Goal: Information Seeking & Learning: Learn about a topic

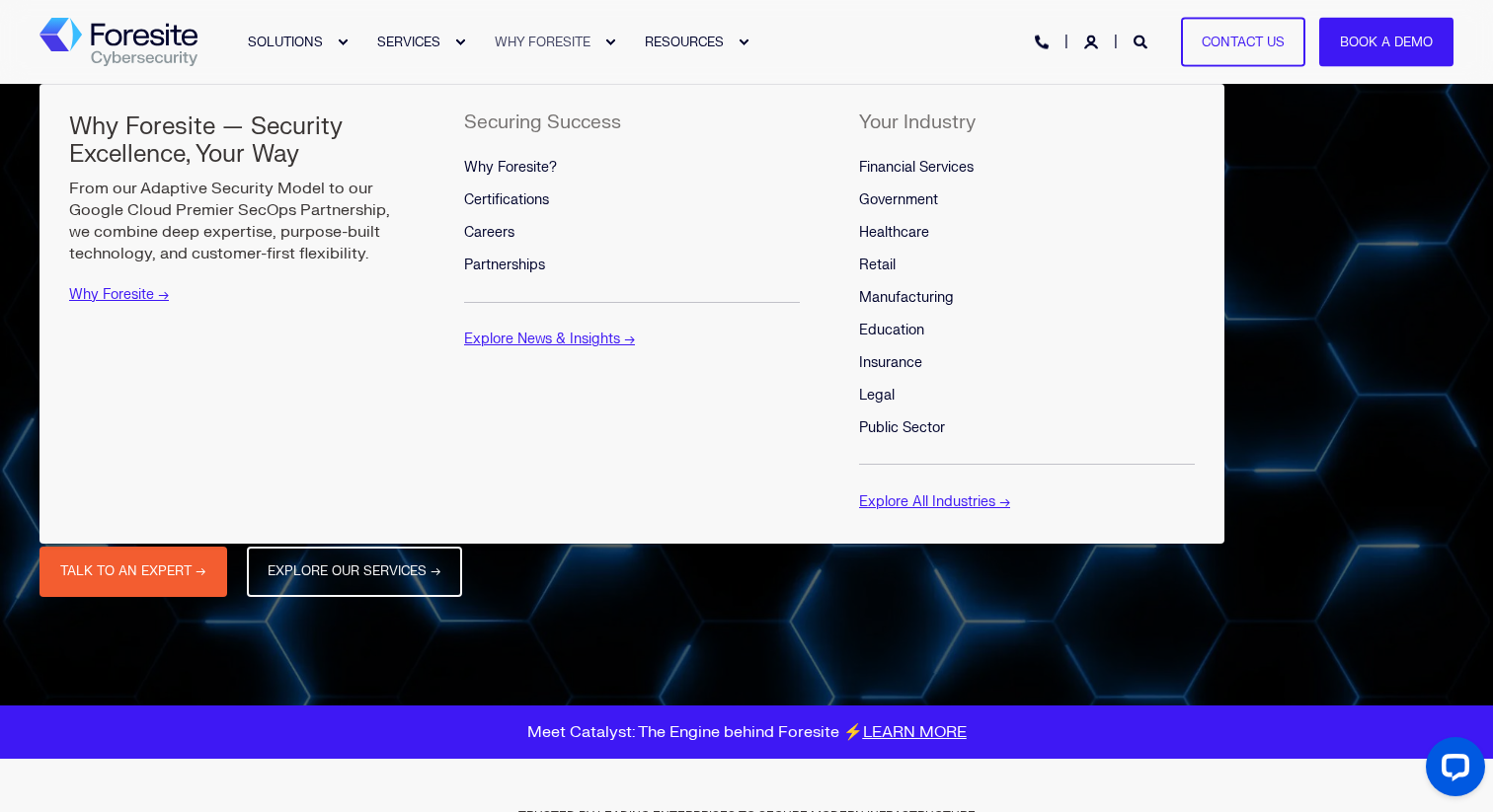
click at [613, 39] on div "Expand WHY FORESITE" at bounding box center [610, 43] width 12 height 12
click at [547, 39] on span "WHY FORESITE" at bounding box center [542, 42] width 96 height 16
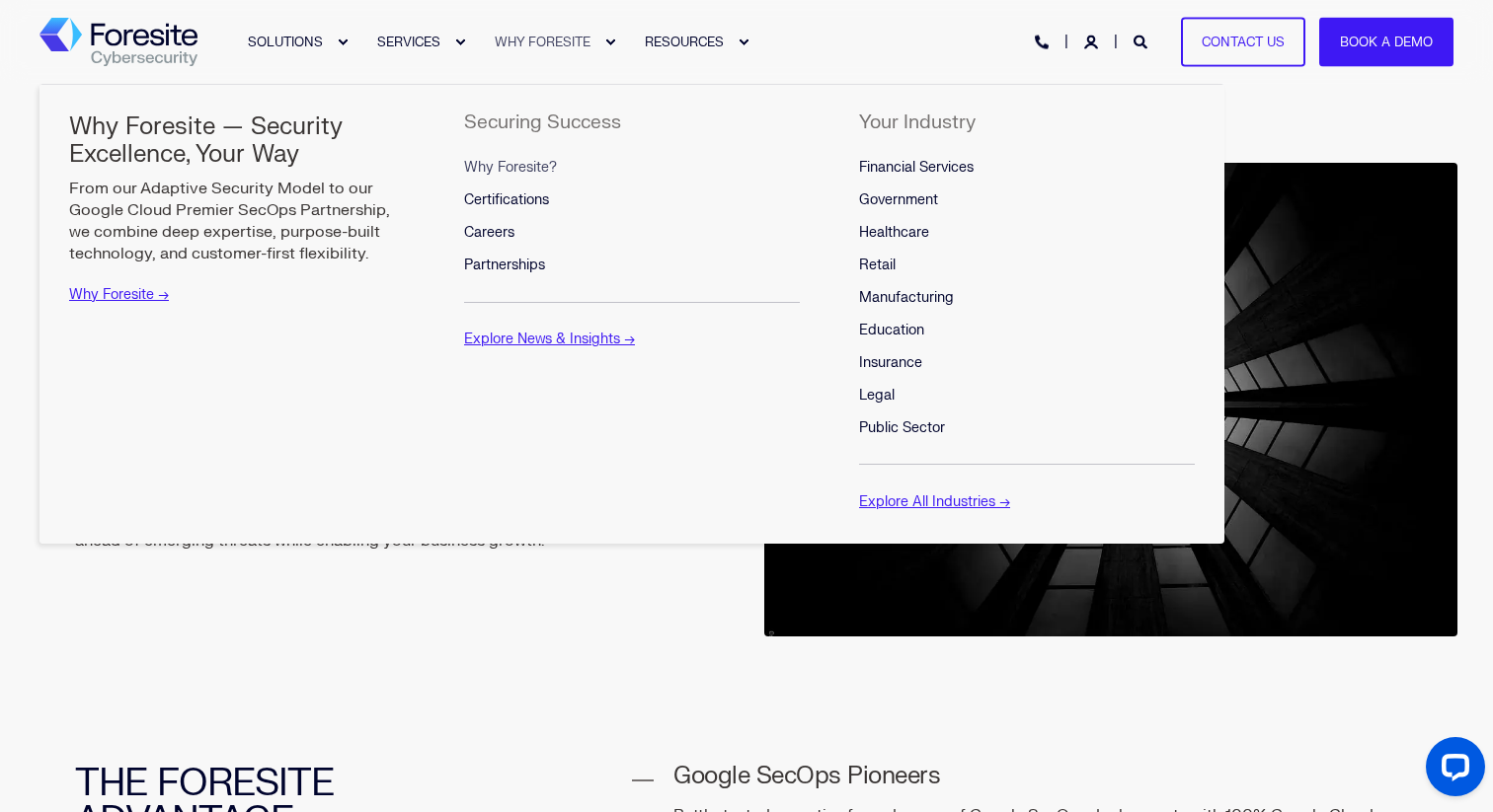
click at [544, 45] on span "WHY FORESITE" at bounding box center [542, 42] width 96 height 16
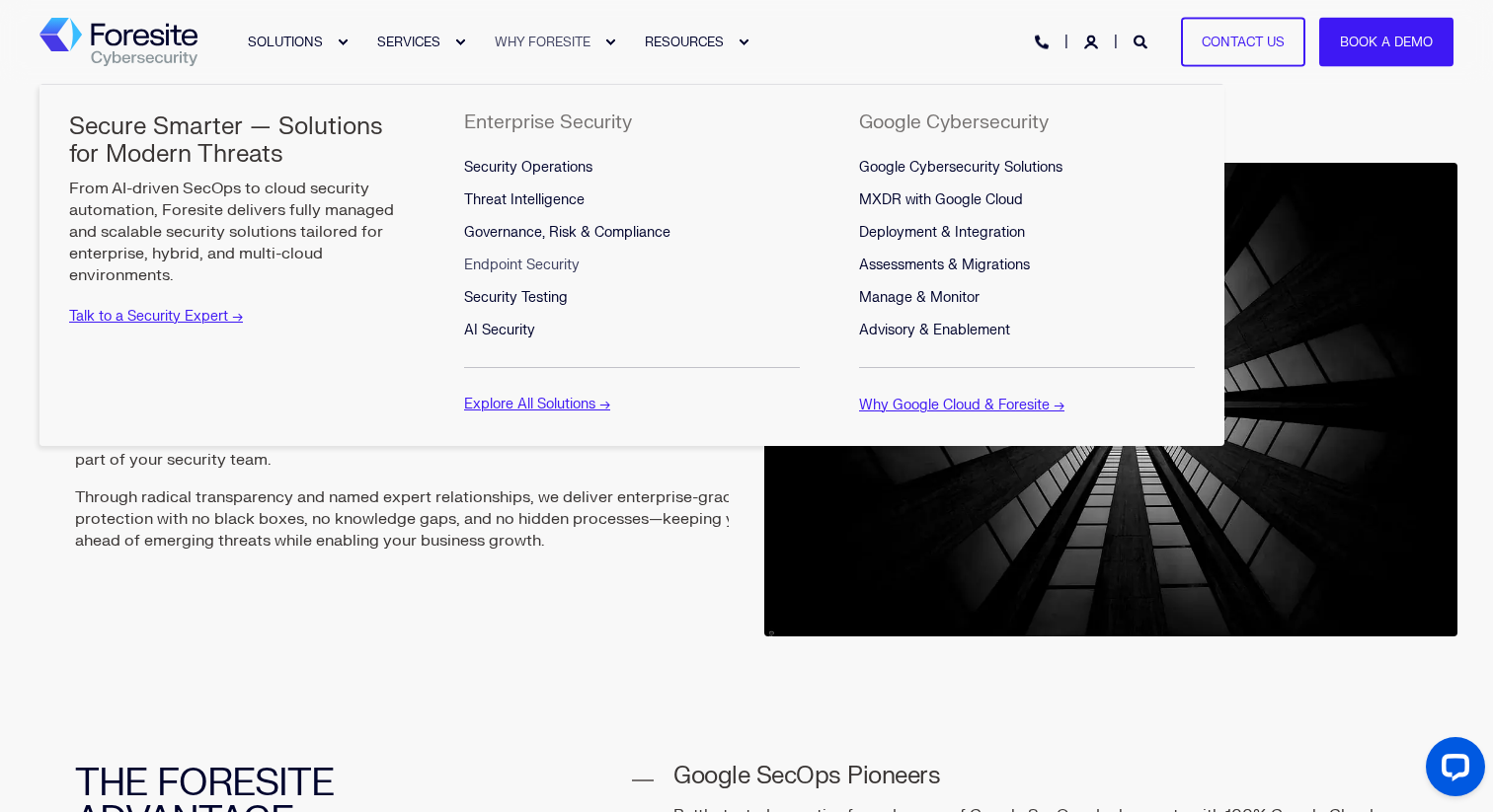
click at [547, 263] on span "Endpoint Security" at bounding box center [521, 264] width 116 height 17
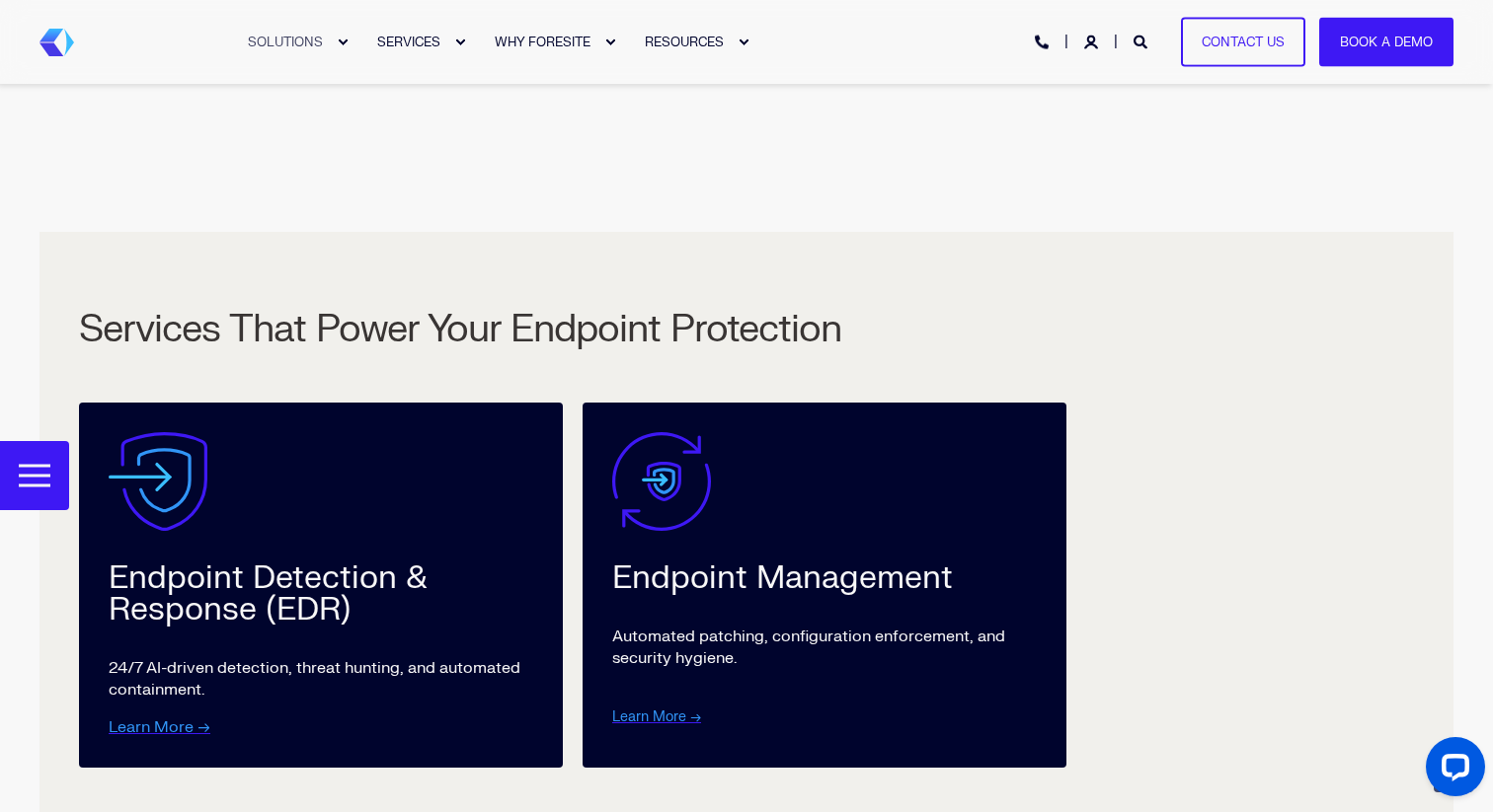
scroll to position [2730, 0]
